Goal: Information Seeking & Learning: Learn about a topic

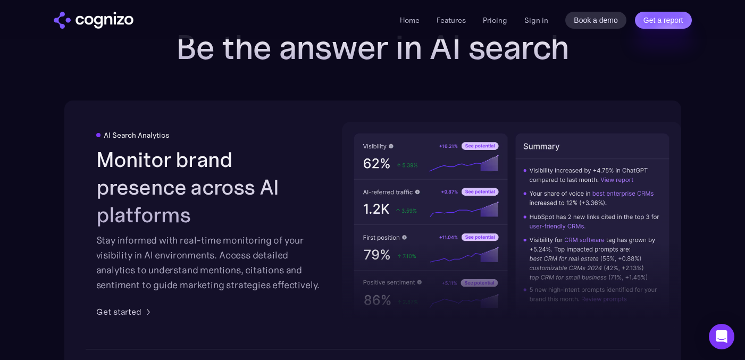
scroll to position [1631, 0]
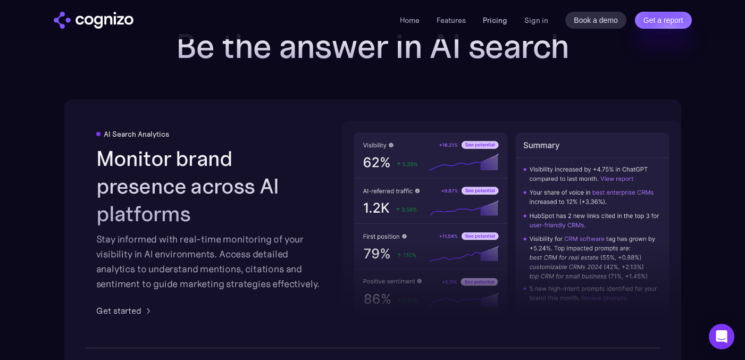
click at [497, 20] on link "Pricing" at bounding box center [495, 20] width 24 height 10
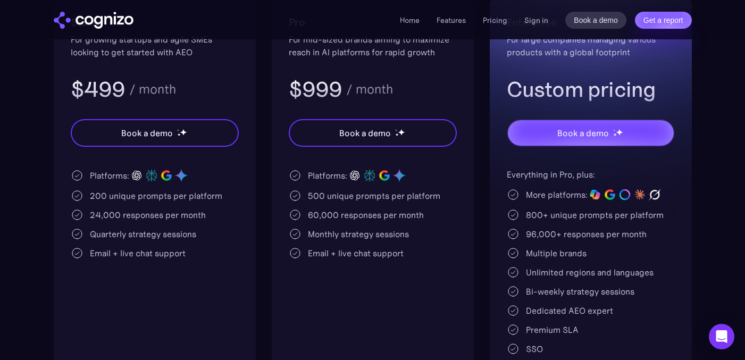
scroll to position [259, 0]
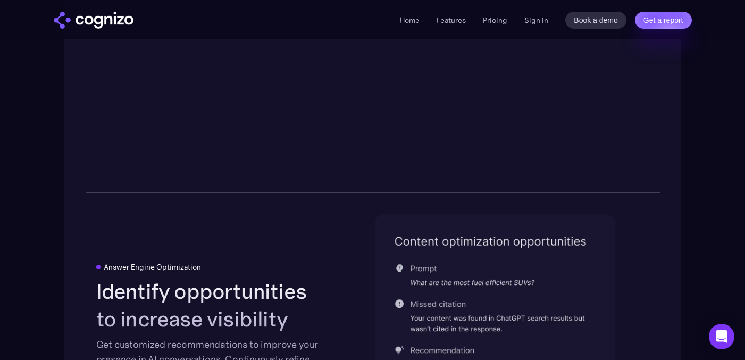
scroll to position [1938, 0]
